Goal: Transaction & Acquisition: Purchase product/service

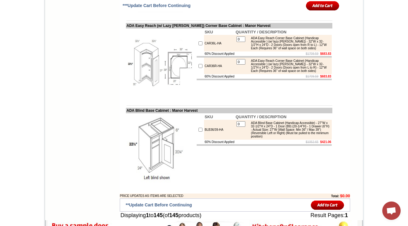
scroll to position [4011, 0]
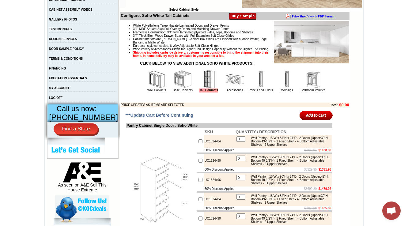
scroll to position [179, 0]
click at [253, 88] on img at bounding box center [261, 79] width 18 height 18
click at [226, 88] on img at bounding box center [235, 79] width 18 height 18
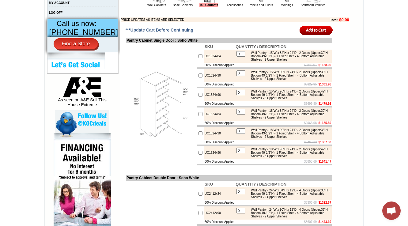
scroll to position [228, 0]
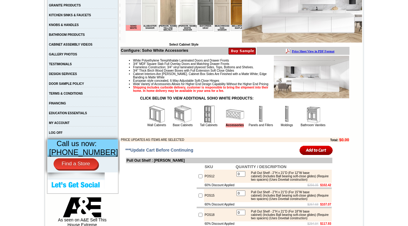
scroll to position [172, 0]
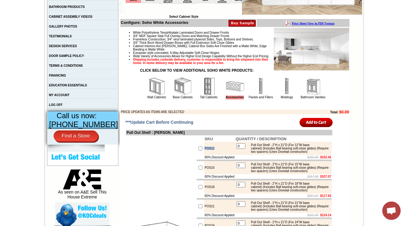
drag, startPoint x: 209, startPoint y: 162, endPoint x: 199, endPoint y: 162, distance: 10.4
click at [204, 155] on td "POS12" at bounding box center [219, 148] width 31 height 13
copy td "POS12"
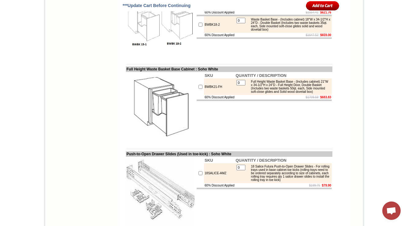
scroll to position [809, 0]
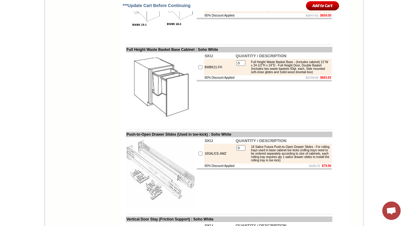
drag, startPoint x: 216, startPoint y: 66, endPoint x: 195, endPoint y: 70, distance: 21.1
copy tr "BWBK15-1"
click at [181, 47] on td at bounding box center [229, 44] width 206 height 5
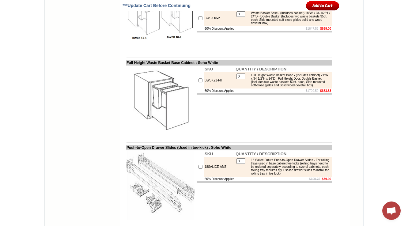
scroll to position [784, 0]
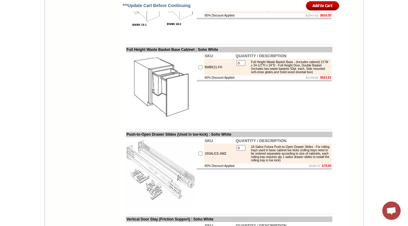
drag, startPoint x: 220, startPoint y: 71, endPoint x: 197, endPoint y: 69, distance: 23.1
copy td "BWBK15-1"
drag, startPoint x: 214, startPoint y: 93, endPoint x: 198, endPoint y: 94, distance: 16.6
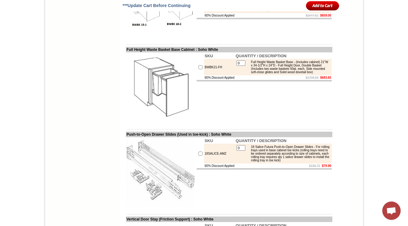
click at [204, 13] on td "BWBK18-2" at bounding box center [219, 5] width 31 height 17
copy td "BWBK18-2"
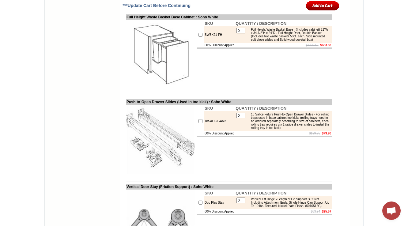
scroll to position [881, 0]
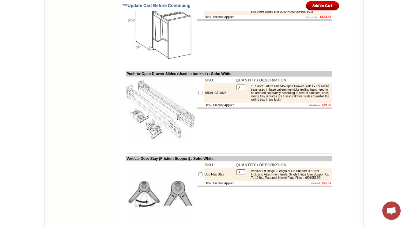
scroll to position [881, 0]
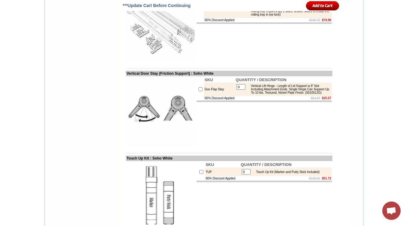
click at [162, 61] on img at bounding box center [161, 26] width 69 height 69
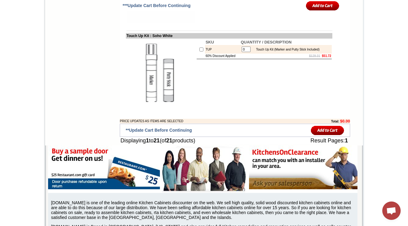
scroll to position [1151, 0]
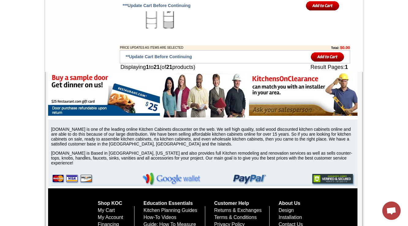
copy td "TUP"
click at [213, 35] on td "SKU QUANTITY / DESCRIPTION TUP 0 Touch Up Kit (Marker and Putty Stick Included)…" at bounding box center [264, 0] width 136 height 70
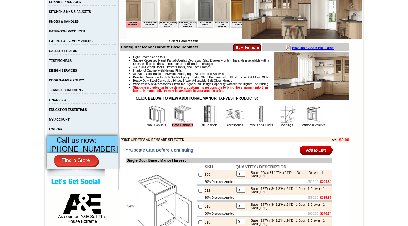
click at [237, 123] on img at bounding box center [235, 114] width 18 height 18
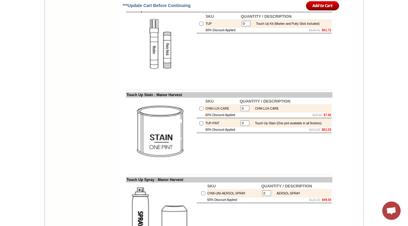
scroll to position [1556, 0]
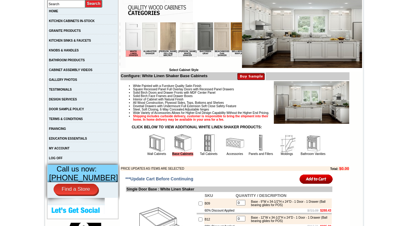
scroll to position [123, 0]
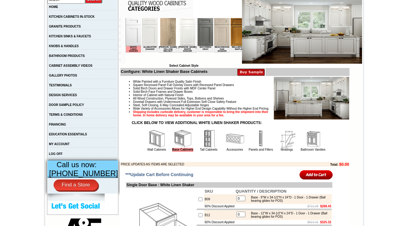
click at [226, 148] on img at bounding box center [235, 139] width 18 height 18
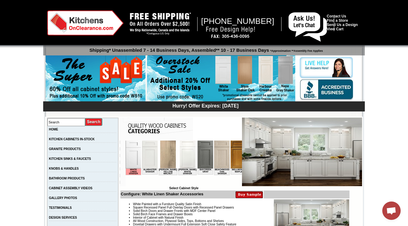
scroll to position [1745, 0]
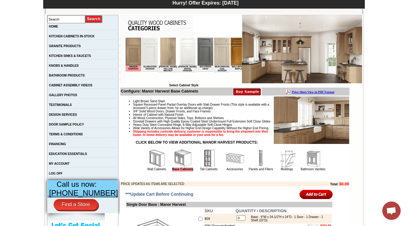
scroll to position [172, 0]
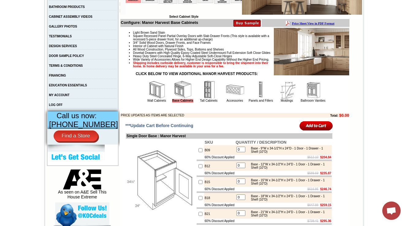
click at [226, 99] on img at bounding box center [235, 90] width 18 height 18
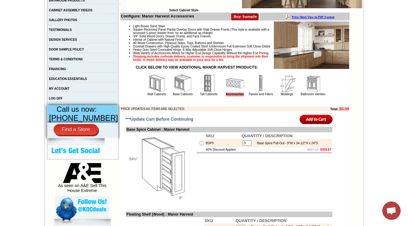
scroll to position [196, 0]
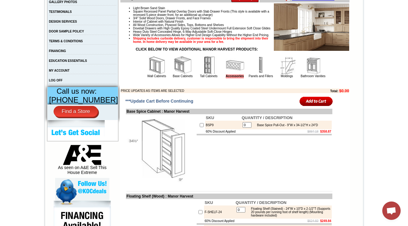
click at [253, 74] on img at bounding box center [261, 65] width 18 height 18
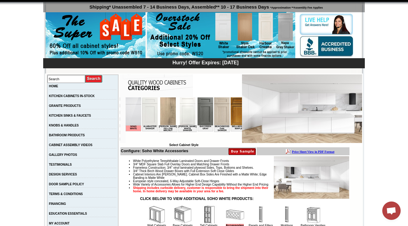
scroll to position [147, 0]
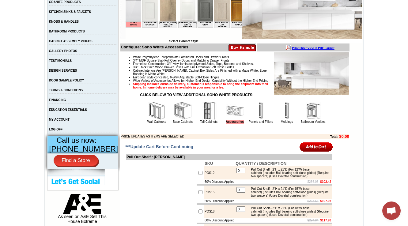
click at [252, 120] on img at bounding box center [261, 111] width 18 height 18
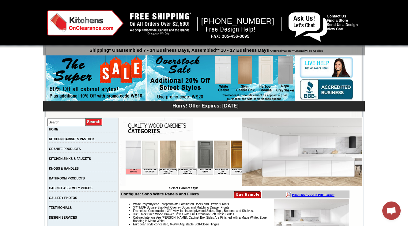
scroll to position [172, 0]
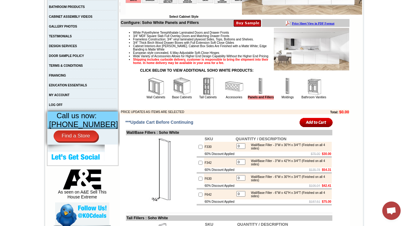
click at [206, 152] on td "F330" at bounding box center [219, 147] width 31 height 10
click at [205, 152] on td "F330" at bounding box center [219, 147] width 31 height 10
copy td "F330"
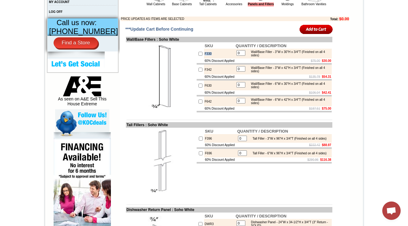
scroll to position [270, 0]
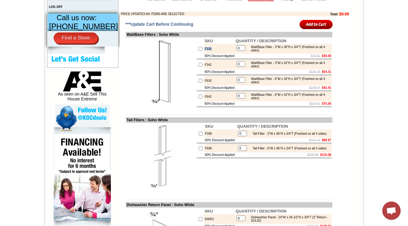
click at [189, 106] on img at bounding box center [161, 72] width 69 height 69
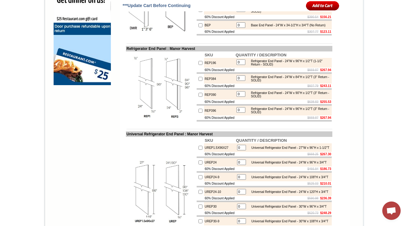
scroll to position [517, 0]
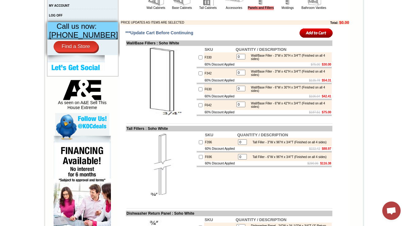
scroll to position [270, 0]
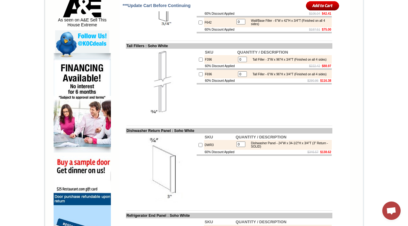
scroll to position [343, 0]
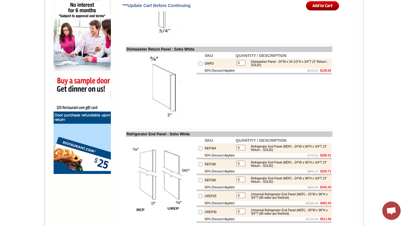
scroll to position [417, 0]
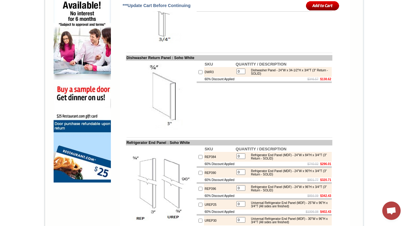
click at [207, 77] on td "DWR3" at bounding box center [219, 72] width 31 height 10
click at [204, 77] on td "DWR3" at bounding box center [219, 72] width 31 height 10
copy td "DWR3"
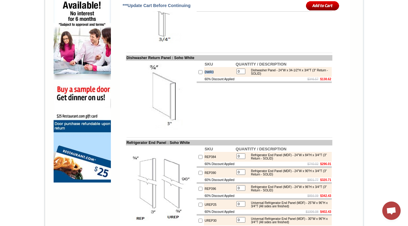
click at [179, 118] on img at bounding box center [161, 95] width 69 height 69
click at [79, 109] on img at bounding box center [82, 133] width 57 height 100
click at [180, 146] on td "Refrigerator End Panel : Soho White" at bounding box center [229, 143] width 206 height 6
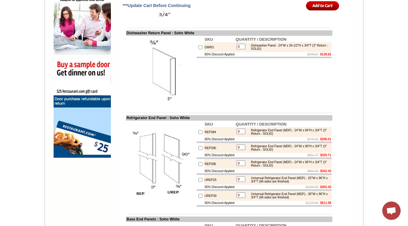
scroll to position [441, 0]
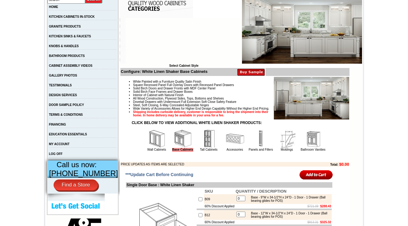
click at [252, 148] on img at bounding box center [261, 139] width 18 height 18
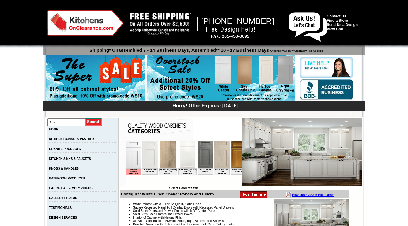
scroll to position [397, 0]
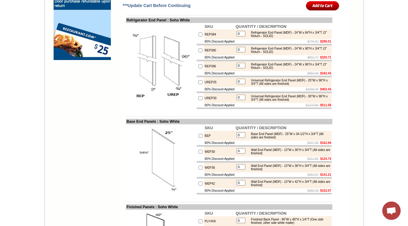
scroll to position [515, 0]
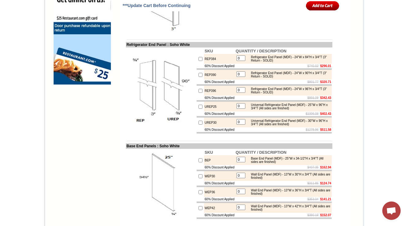
click at [207, 64] on td "REP384" at bounding box center [219, 59] width 31 height 10
copy td "REP384"
click at [205, 112] on td "UREP25" at bounding box center [219, 107] width 31 height 10
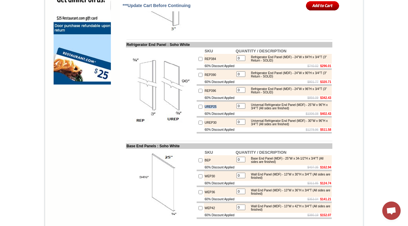
copy td "UREP25"
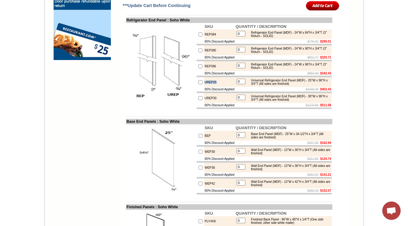
click at [212, 87] on td "UREP25" at bounding box center [219, 82] width 31 height 10
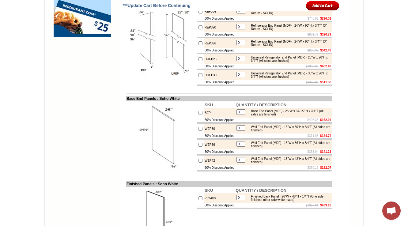
scroll to position [515, 0]
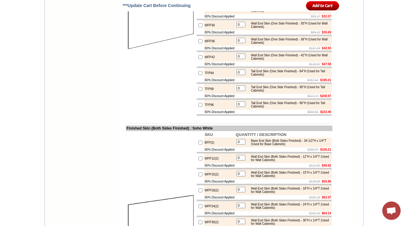
scroll to position [926, 0]
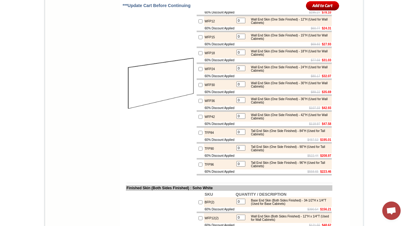
click at [154, 119] on img at bounding box center [161, 85] width 69 height 69
